Goal: Find specific page/section: Find specific page/section

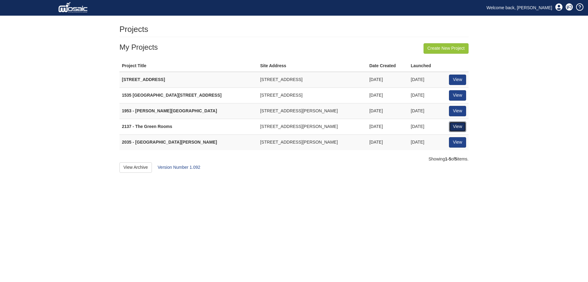
click at [453, 125] on link "View" at bounding box center [457, 126] width 17 height 10
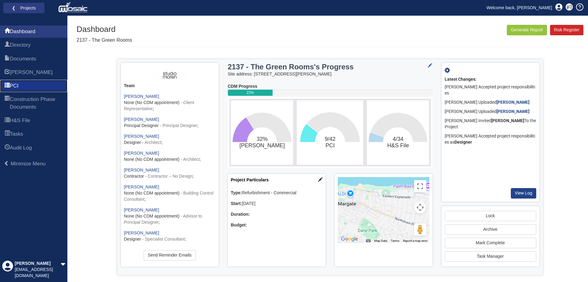
click at [23, 84] on link "PCI" at bounding box center [33, 86] width 67 height 12
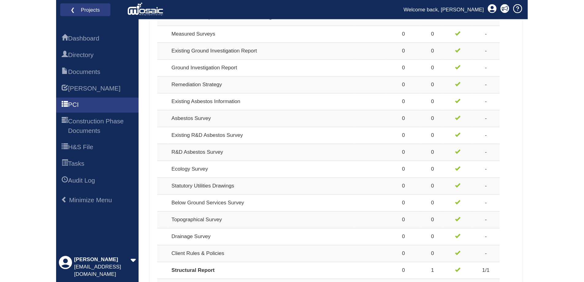
scroll to position [352, 0]
